Goal: Task Accomplishment & Management: Manage account settings

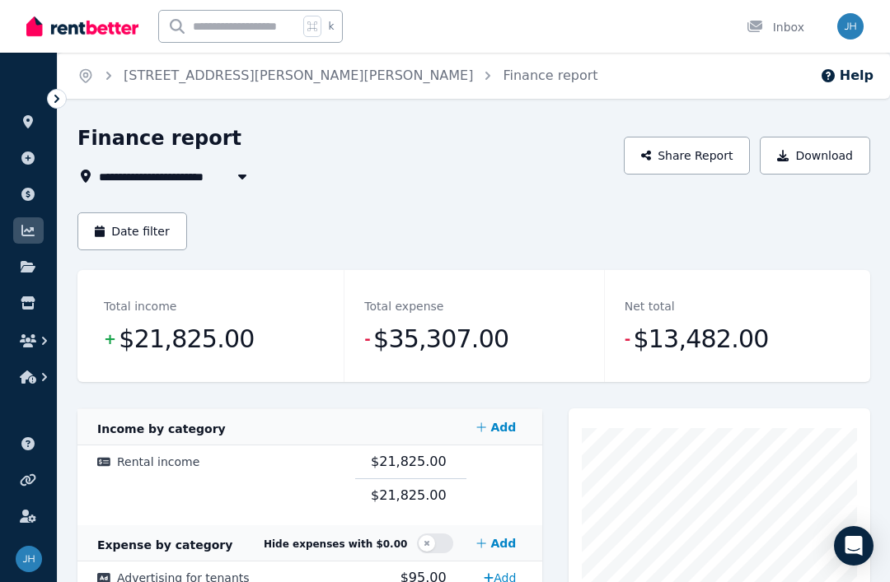
click at [26, 115] on icon at bounding box center [28, 121] width 16 height 13
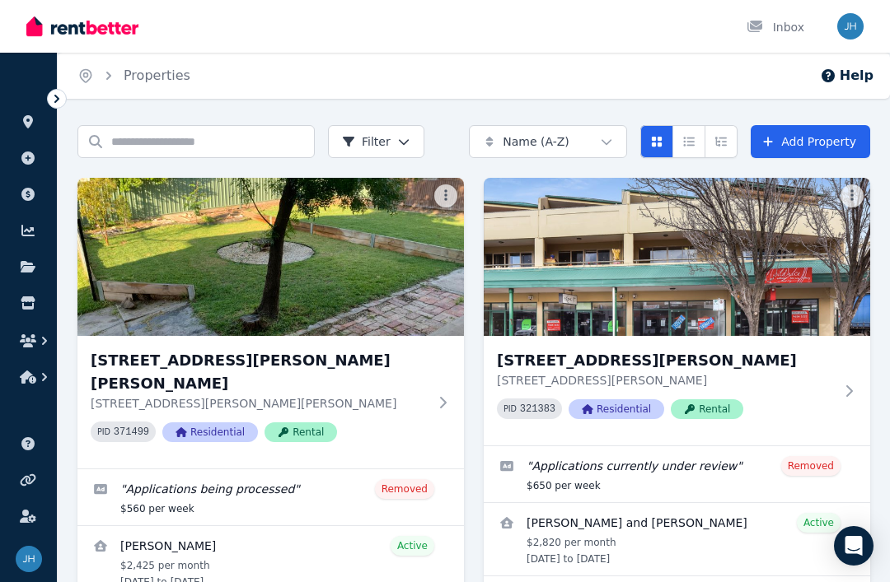
click at [803, 302] on img at bounding box center [677, 257] width 386 height 158
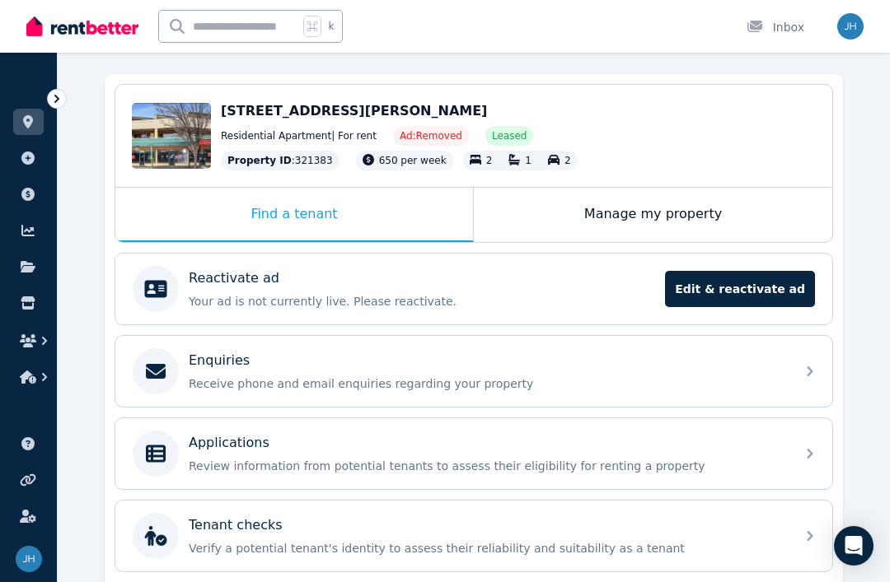
scroll to position [123, 0]
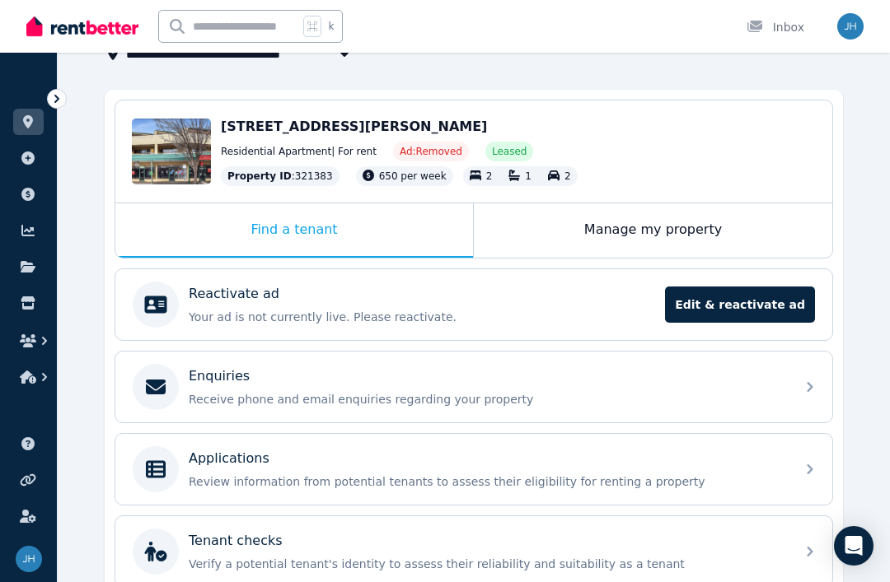
click at [628, 229] on div "Manage my property" at bounding box center [653, 230] width 358 height 54
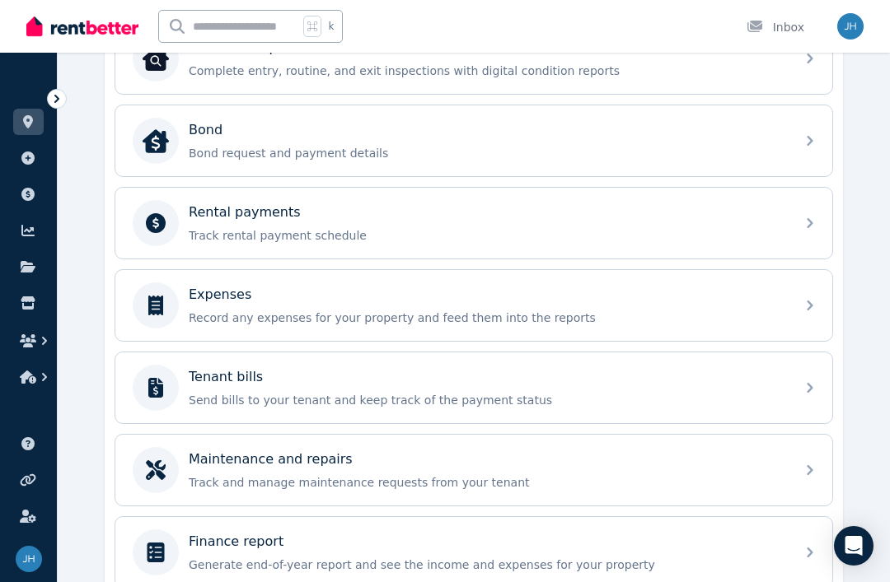
scroll to position [607, 0]
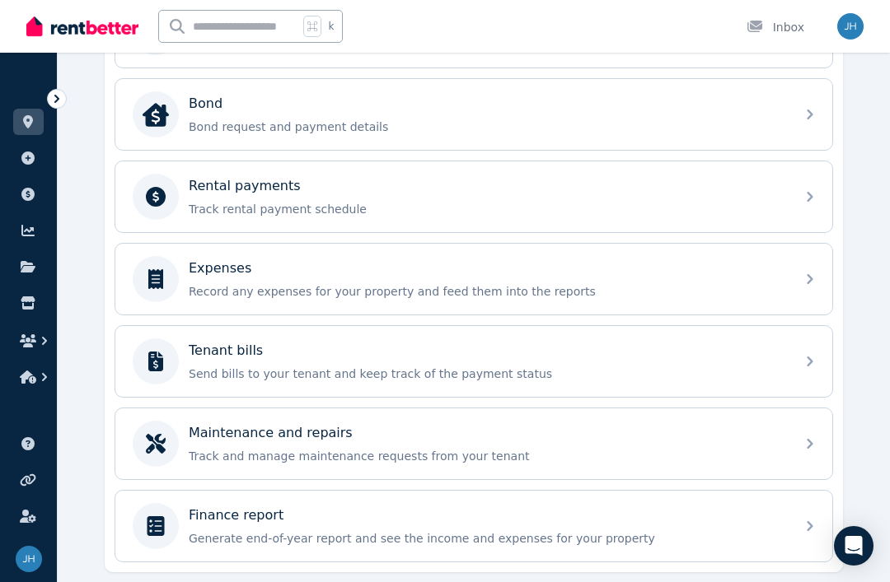
click at [791, 200] on div "Rental payments Track rental payment schedule" at bounding box center [473, 196] width 717 height 71
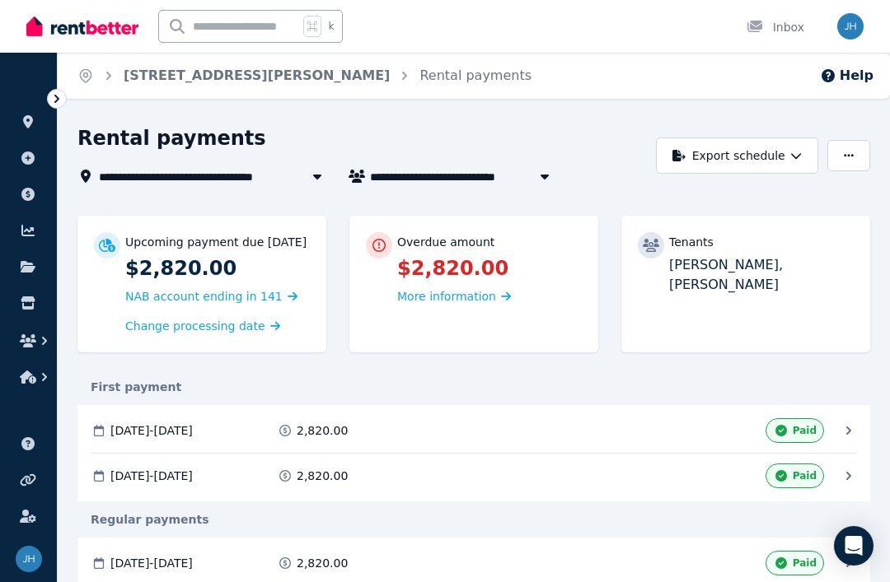
click at [472, 277] on p "$2,820.00" at bounding box center [489, 268] width 185 height 26
click at [459, 303] on span "More information" at bounding box center [446, 296] width 99 height 13
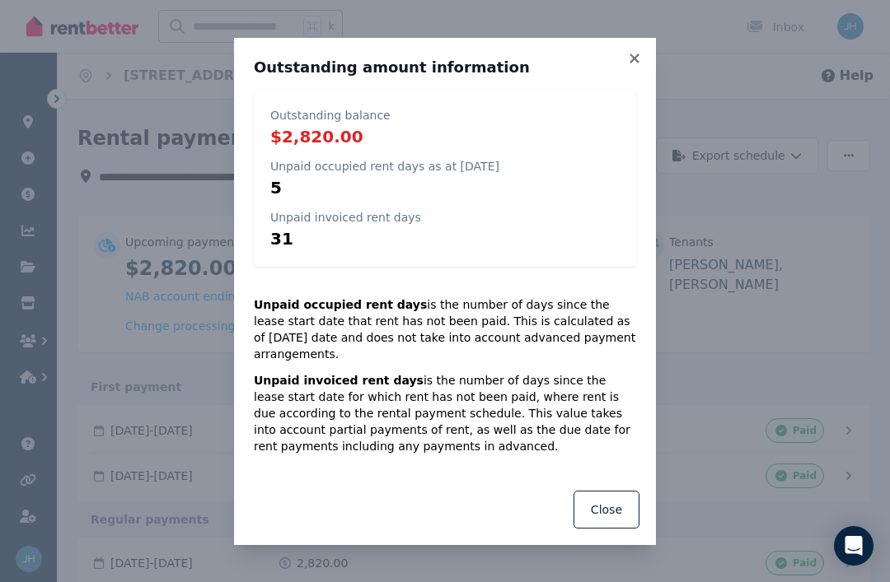
click at [608, 506] on button "Close" at bounding box center [606, 510] width 66 height 38
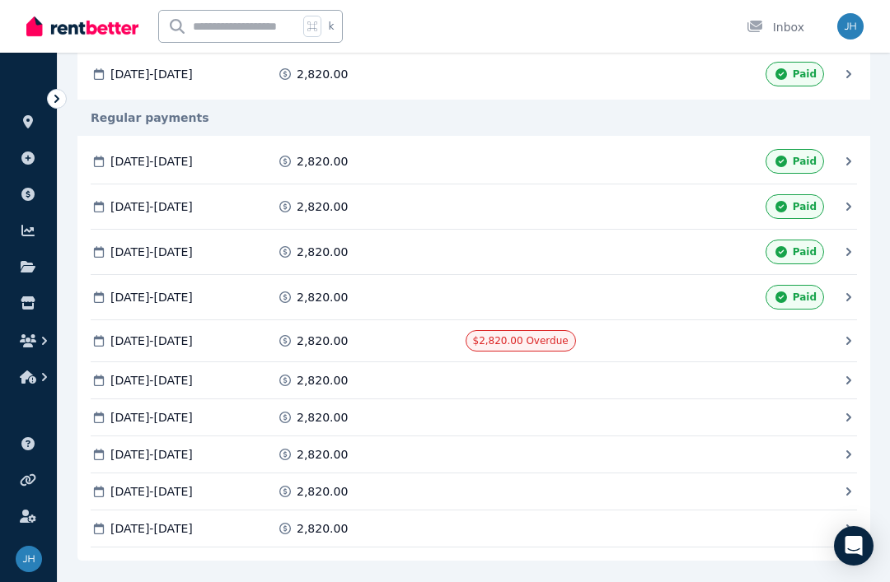
scroll to position [403, 0]
click at [827, 351] on div "[DATE] - [DATE] 2,820.00 $2,820.00 Overdue [PERSON_NAME] as Paid" at bounding box center [466, 339] width 750 height 21
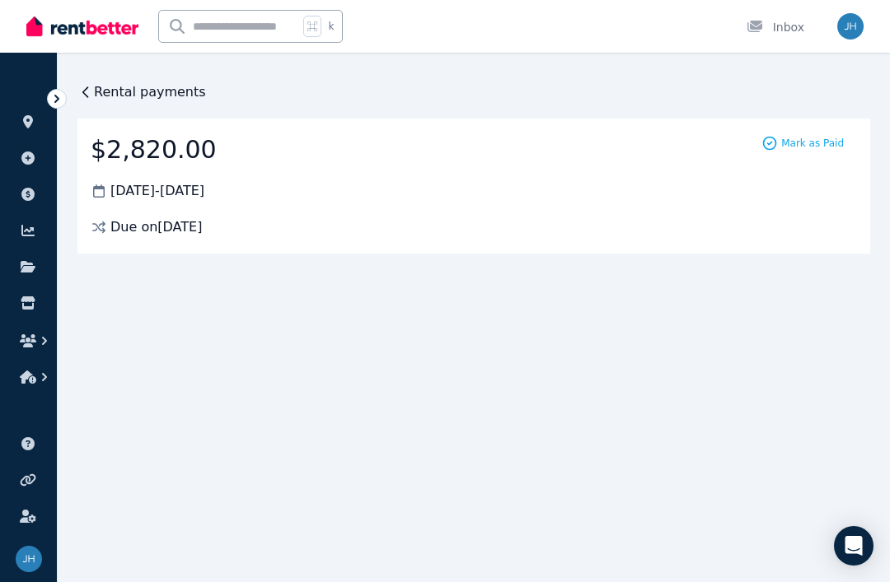
scroll to position [0, 0]
click at [806, 145] on span "Mark as Paid" at bounding box center [812, 143] width 63 height 13
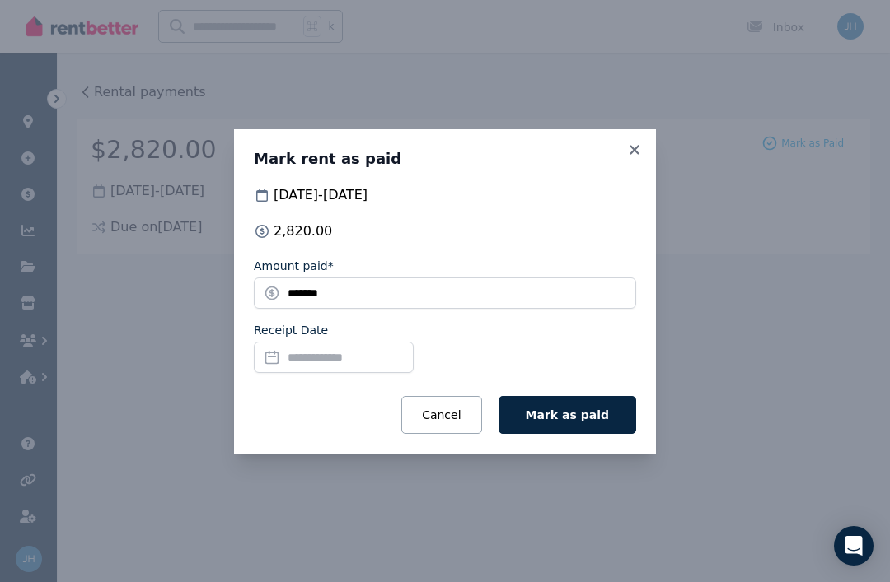
click at [358, 367] on input "Receipt Date" at bounding box center [334, 357] width 160 height 31
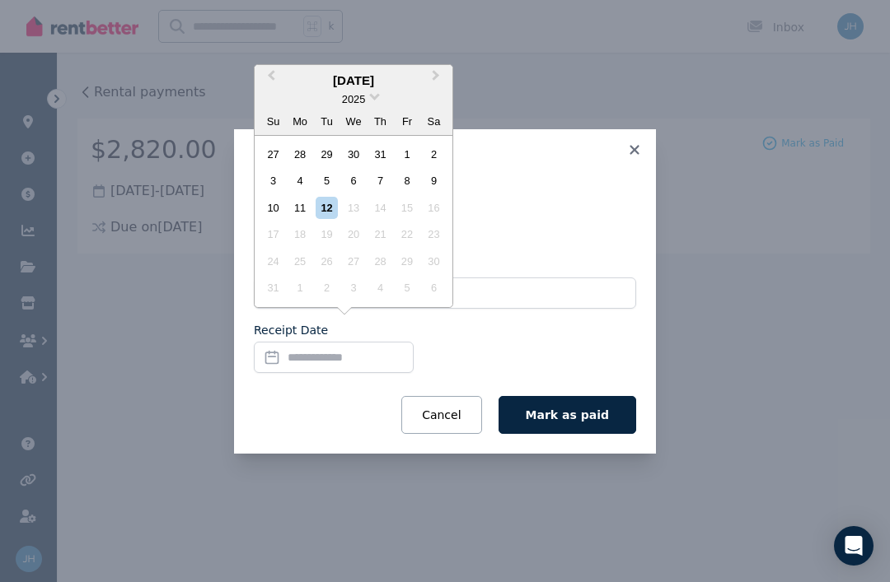
click at [385, 189] on div "7" at bounding box center [380, 181] width 22 height 22
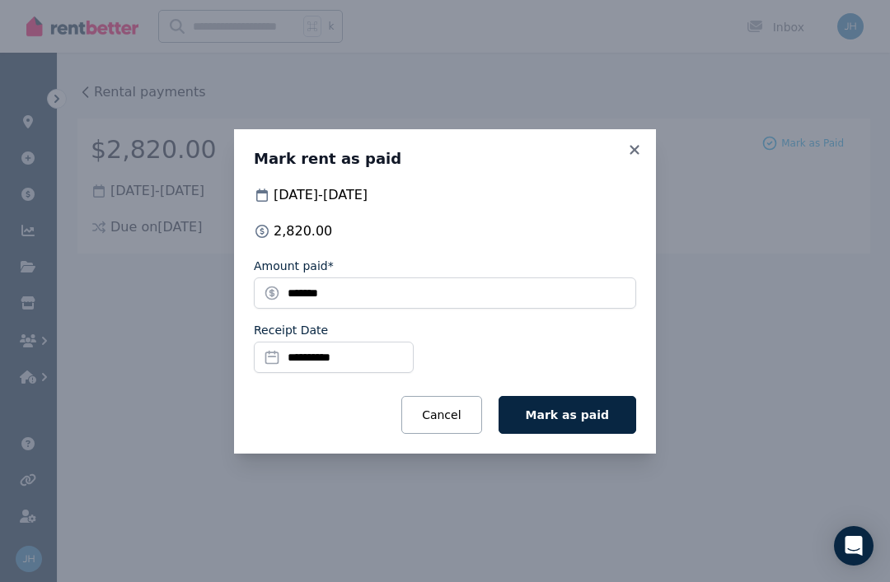
click at [566, 414] on span "Mark as paid" at bounding box center [567, 415] width 83 height 13
